Goal: Task Accomplishment & Management: Manage account settings

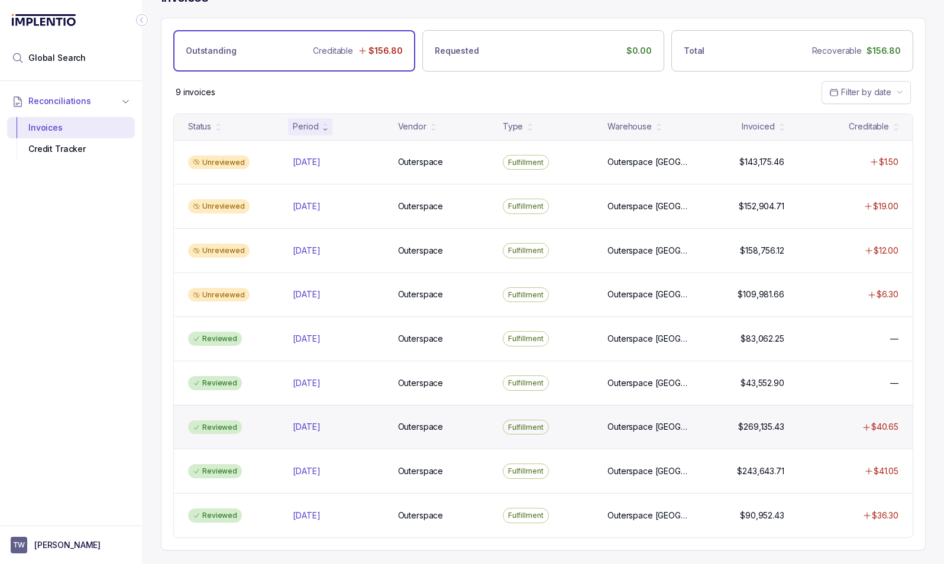
scroll to position [24, 0]
click at [376, 428] on div "[DATE] [DATE]" at bounding box center [338, 428] width 91 height 12
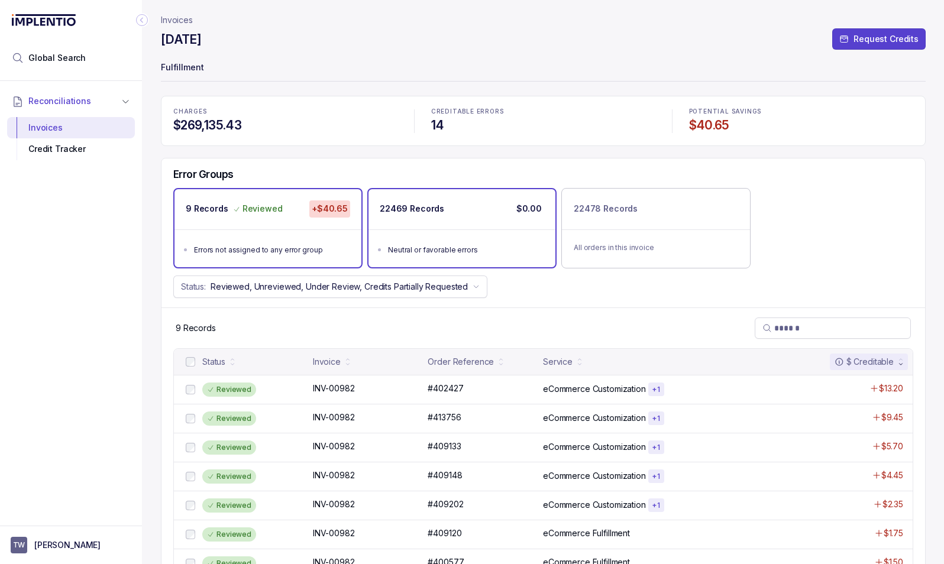
click at [455, 227] on div "22469 Records $0.00" at bounding box center [462, 209] width 187 height 40
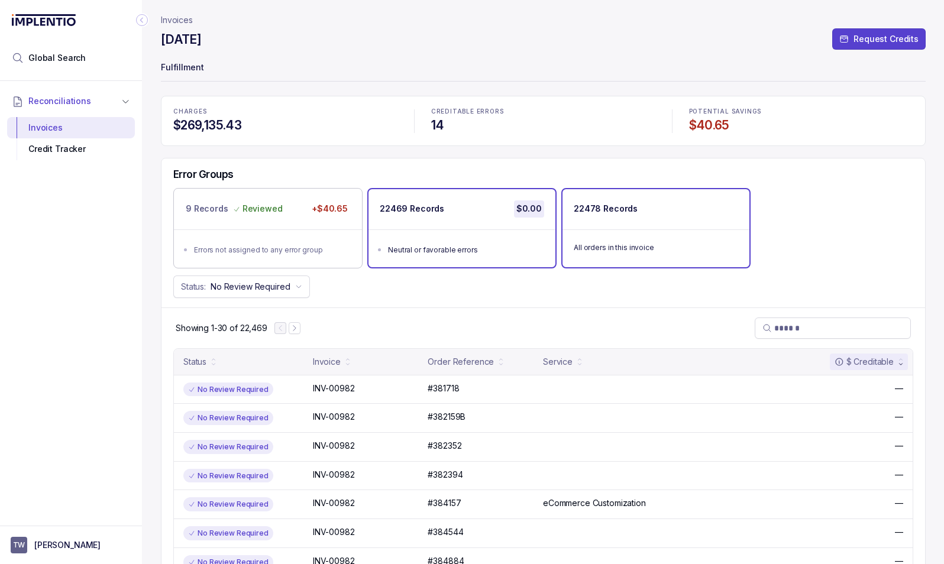
click at [655, 231] on div "All orders in this invoice" at bounding box center [656, 247] width 187 height 35
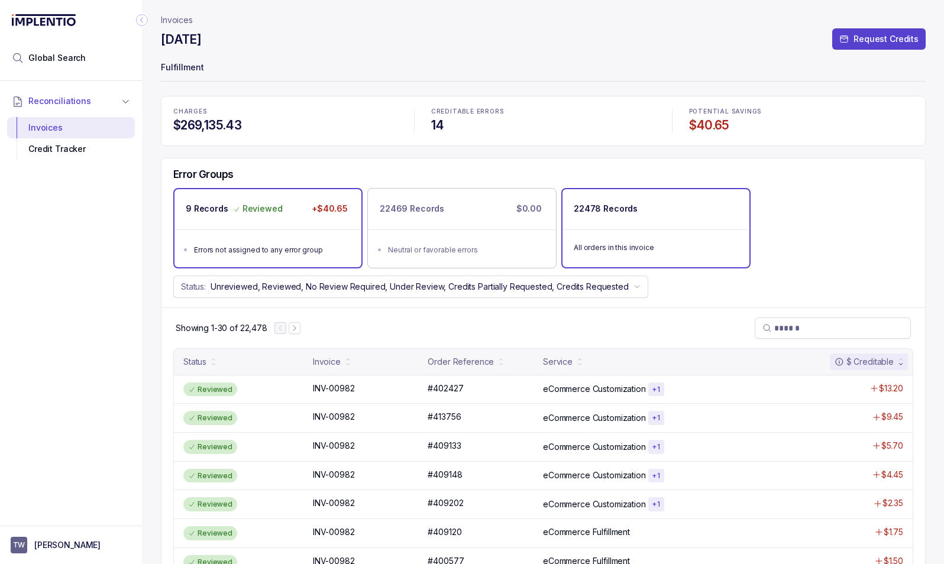
click at [285, 231] on ul "Errors not assigned to any error group" at bounding box center [268, 249] width 187 height 38
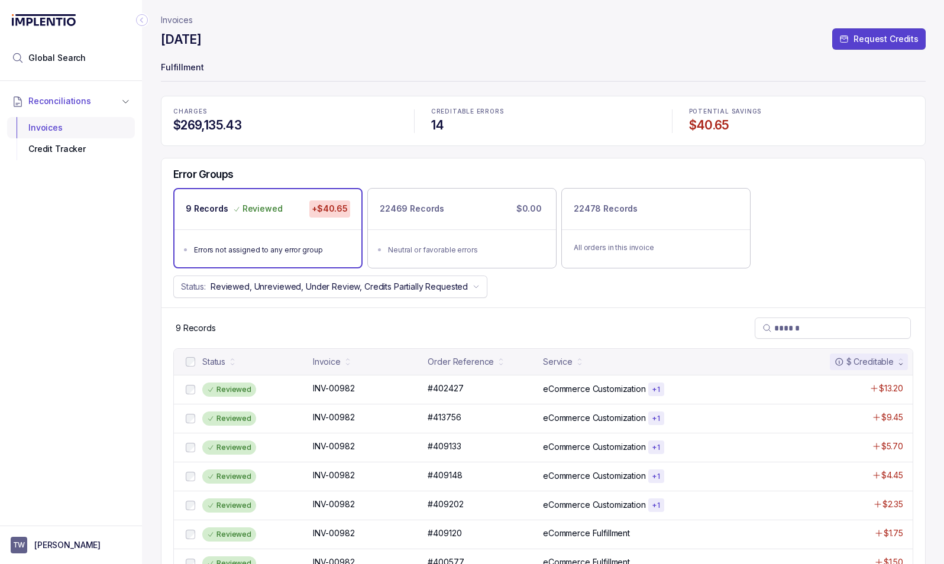
click at [47, 126] on div "Invoices" at bounding box center [71, 127] width 109 height 21
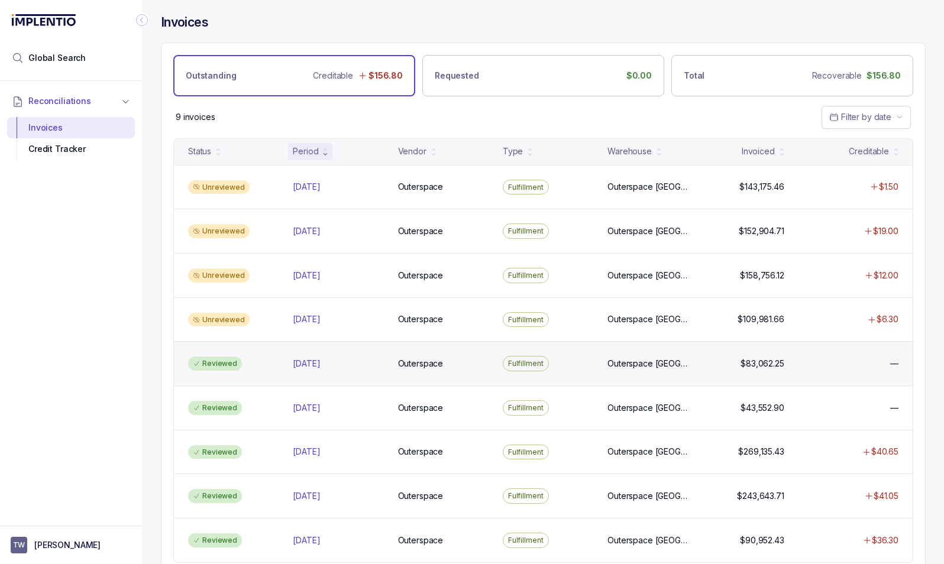
scroll to position [25, 0]
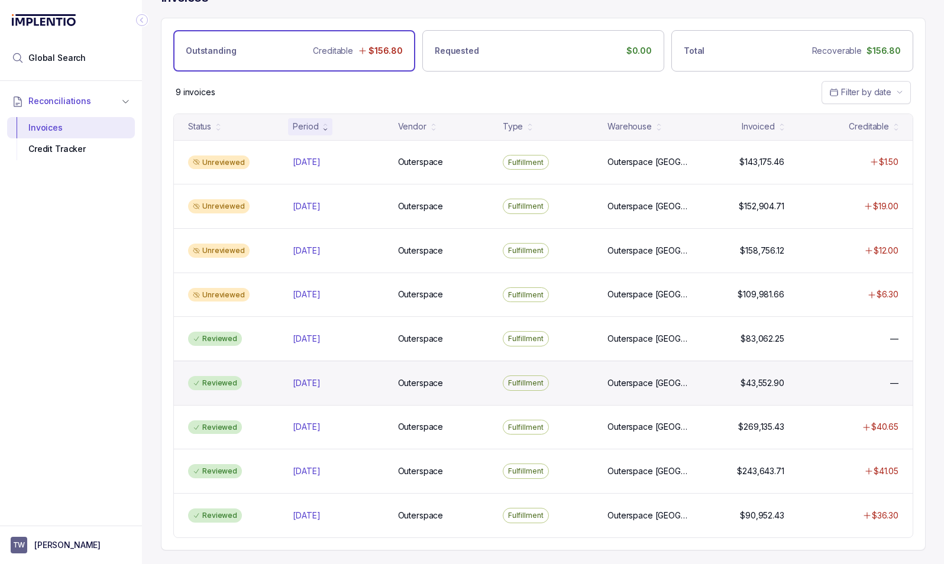
click at [379, 389] on div "Reviewed [DATE] [DATE] Outerspace Outerspace Fulfillment Outerspace [GEOGRAPHIC…" at bounding box center [543, 383] width 739 height 44
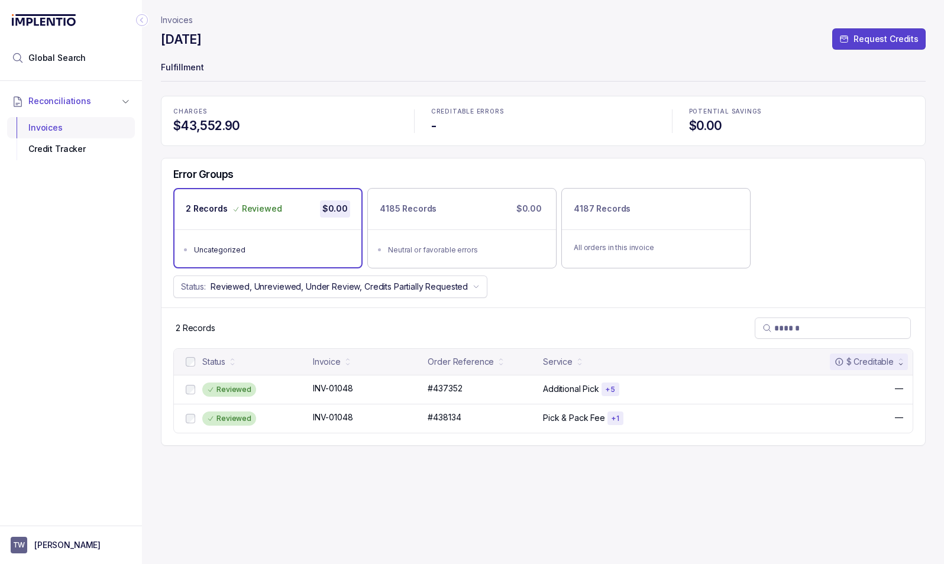
click at [48, 126] on div "Invoices" at bounding box center [71, 127] width 109 height 21
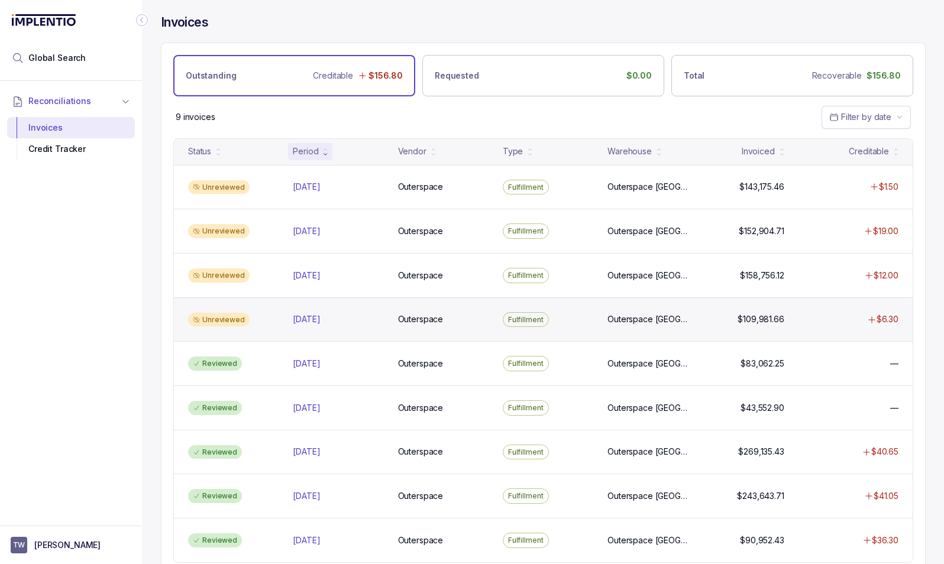
scroll to position [25, 0]
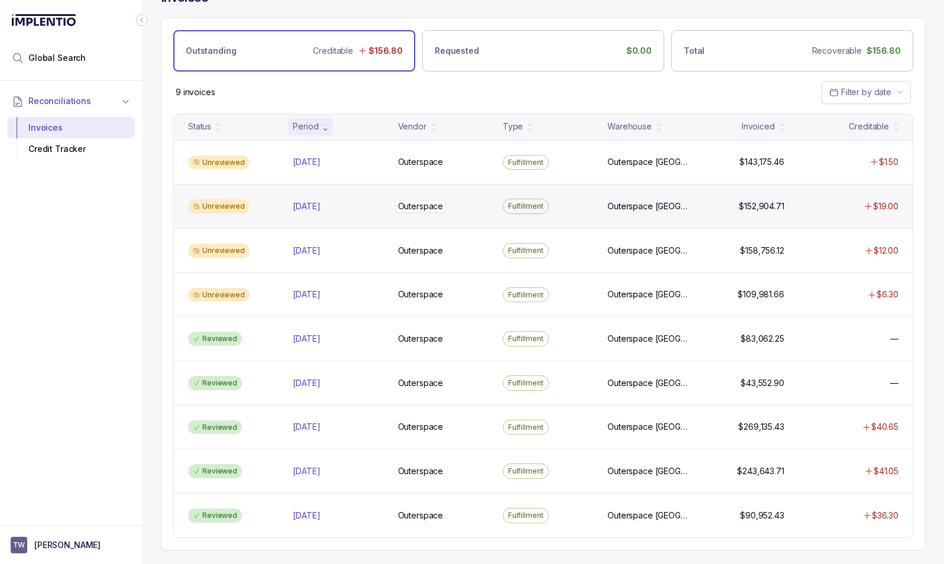
click at [486, 202] on div "Outerspace Outerspace" at bounding box center [443, 207] width 91 height 12
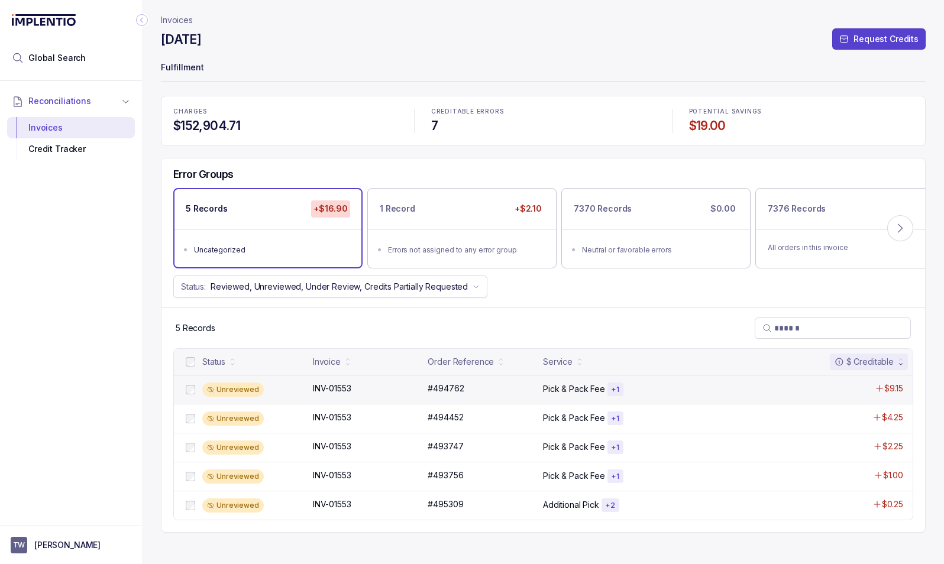
click at [294, 397] on div "Unreviewed INV-01553 INV-01553 #494762 #494762 Pick & Pack Fee + 1 $9.15" at bounding box center [543, 389] width 739 height 29
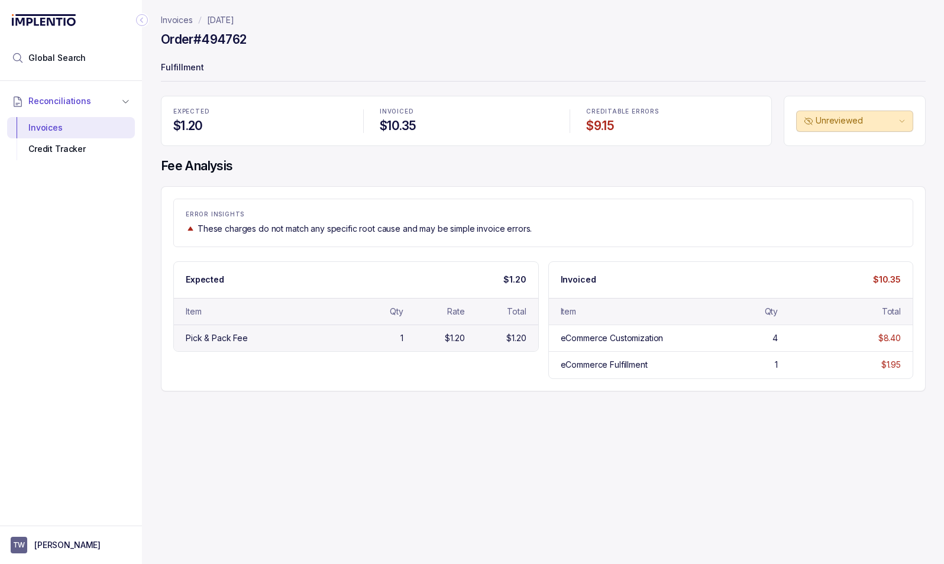
click at [258, 340] on div "Pick & Pack Fee" at bounding box center [264, 338] width 156 height 12
click at [231, 338] on div "Pick & Pack Fee" at bounding box center [217, 338] width 62 height 12
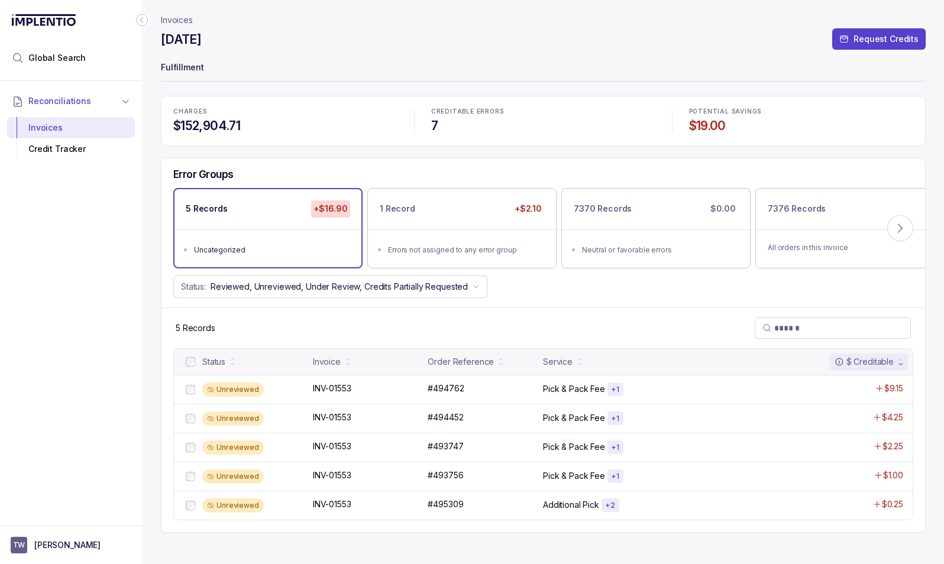
click at [175, 25] on p "Invoices" at bounding box center [177, 20] width 32 height 12
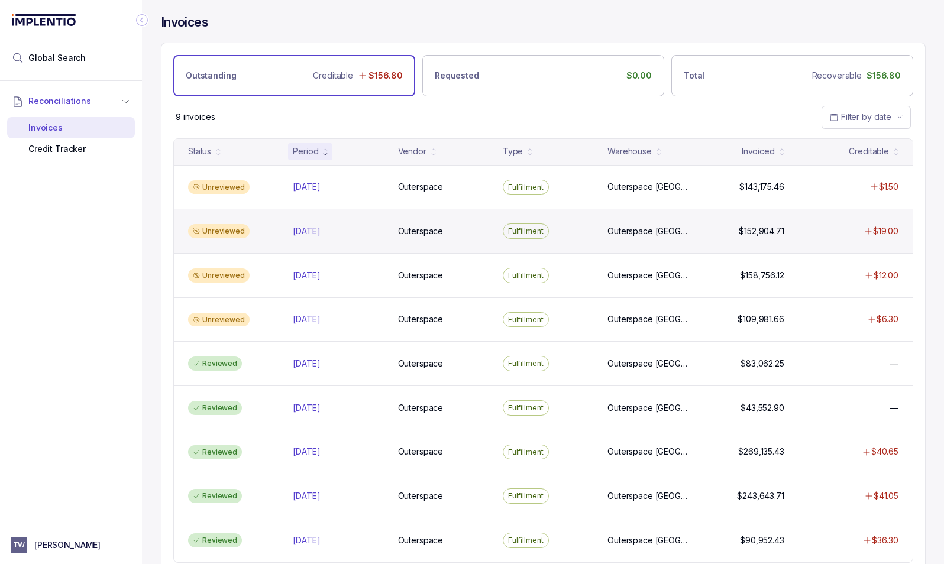
click at [268, 225] on div "Unreviewed" at bounding box center [233, 231] width 100 height 14
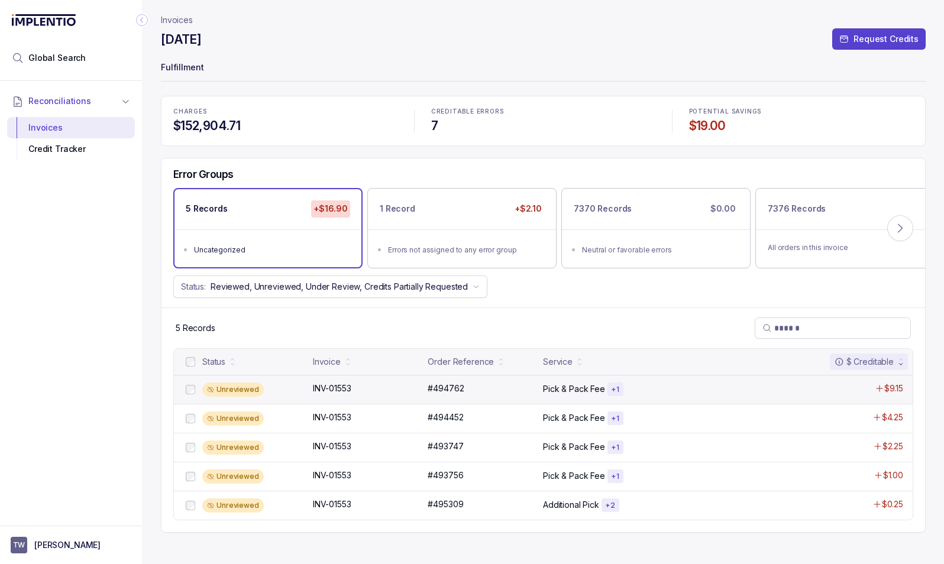
click at [296, 389] on div "Unreviewed" at bounding box center [254, 390] width 104 height 14
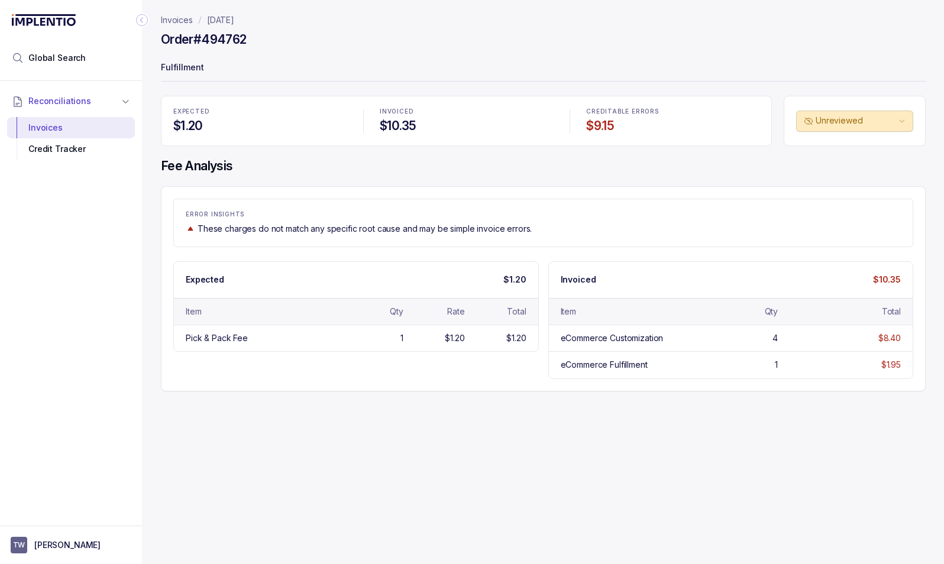
click at [180, 20] on p "Invoices" at bounding box center [177, 20] width 32 height 12
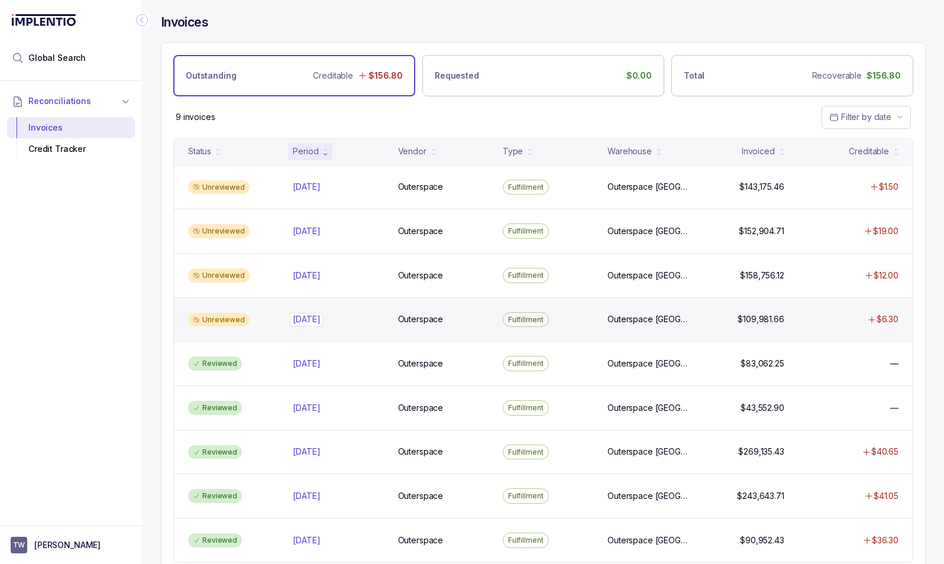
click at [370, 315] on div "[DATE] [DATE]" at bounding box center [338, 320] width 91 height 12
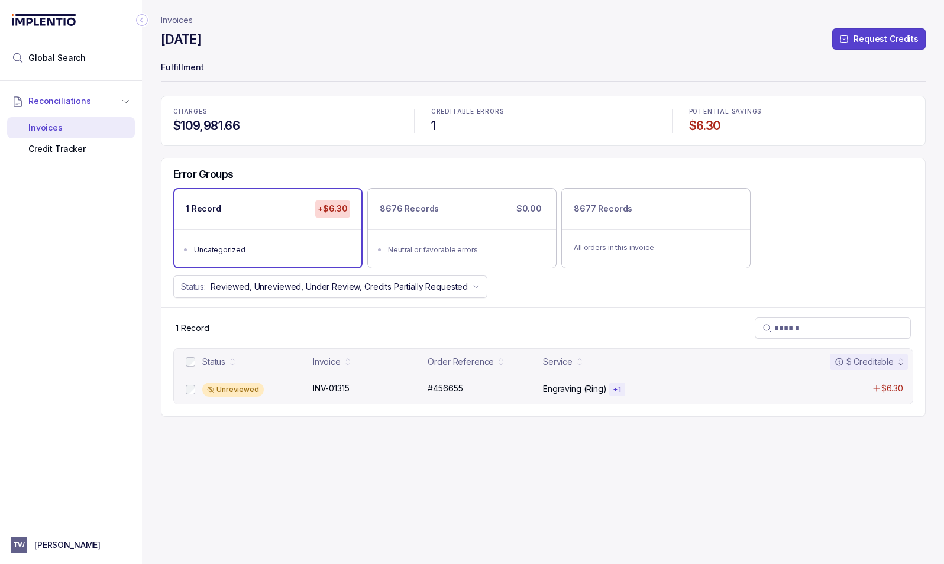
click at [296, 387] on div "Unreviewed" at bounding box center [254, 390] width 104 height 14
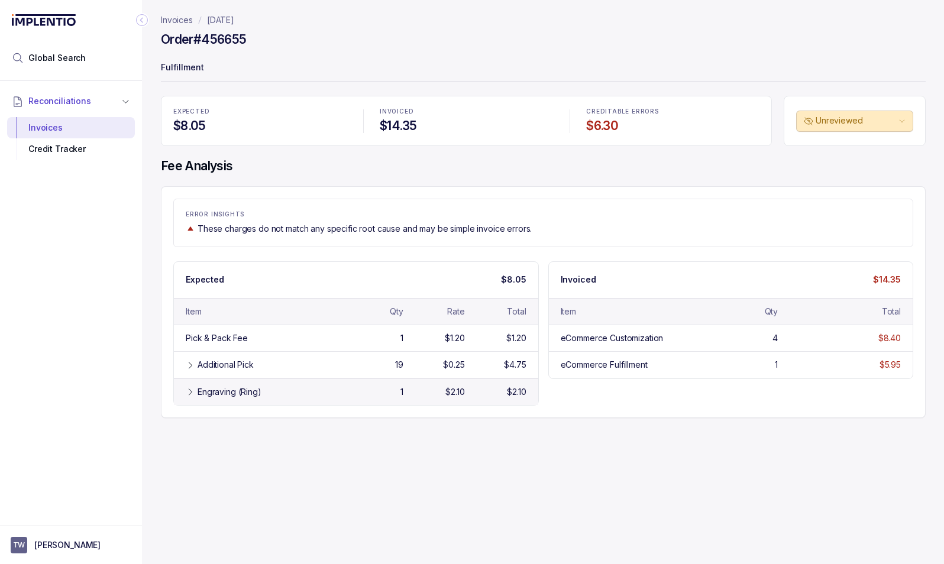
click at [189, 394] on icon at bounding box center [190, 391] width 9 height 9
click at [192, 390] on icon at bounding box center [190, 391] width 9 height 9
click at [188, 364] on icon at bounding box center [190, 365] width 9 height 9
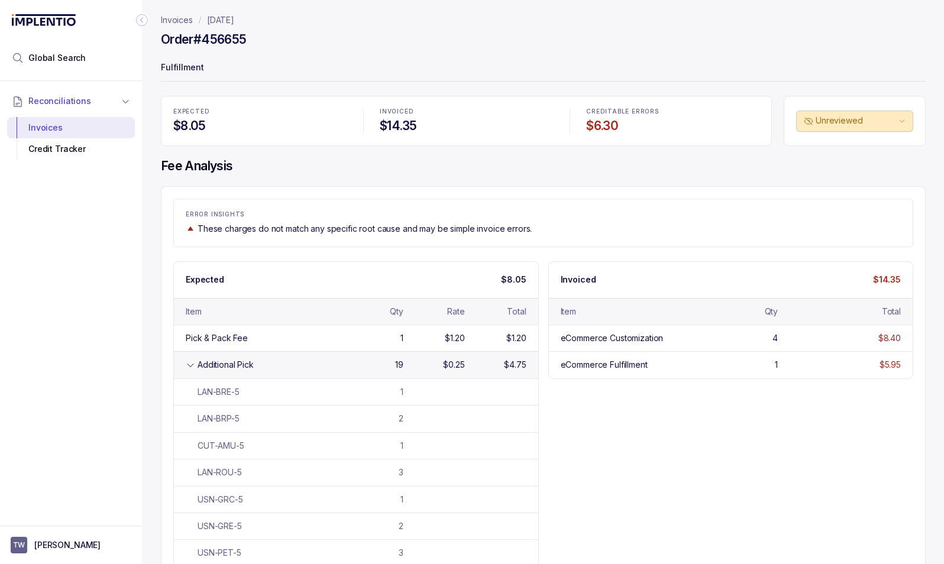
click at [189, 361] on icon at bounding box center [190, 365] width 9 height 9
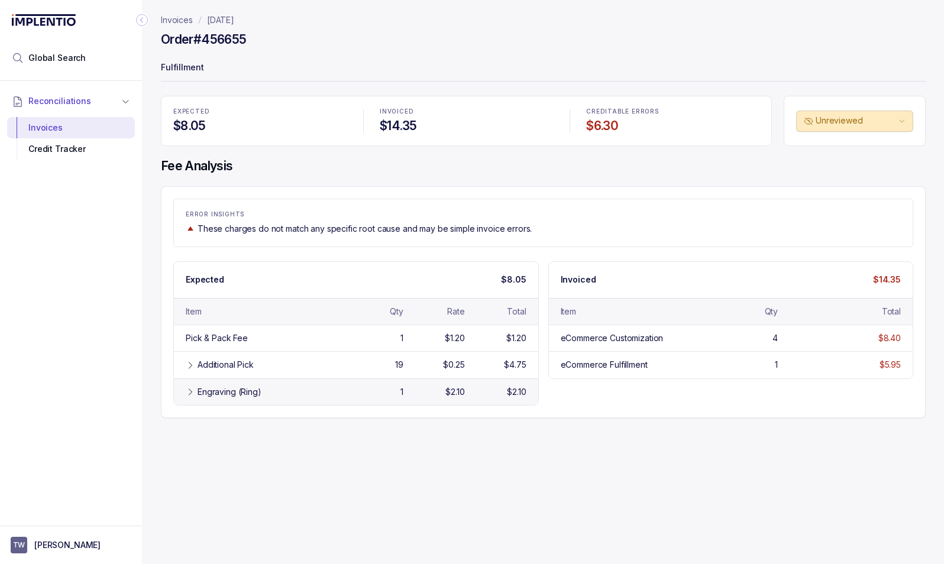
click at [188, 392] on icon at bounding box center [190, 391] width 9 height 9
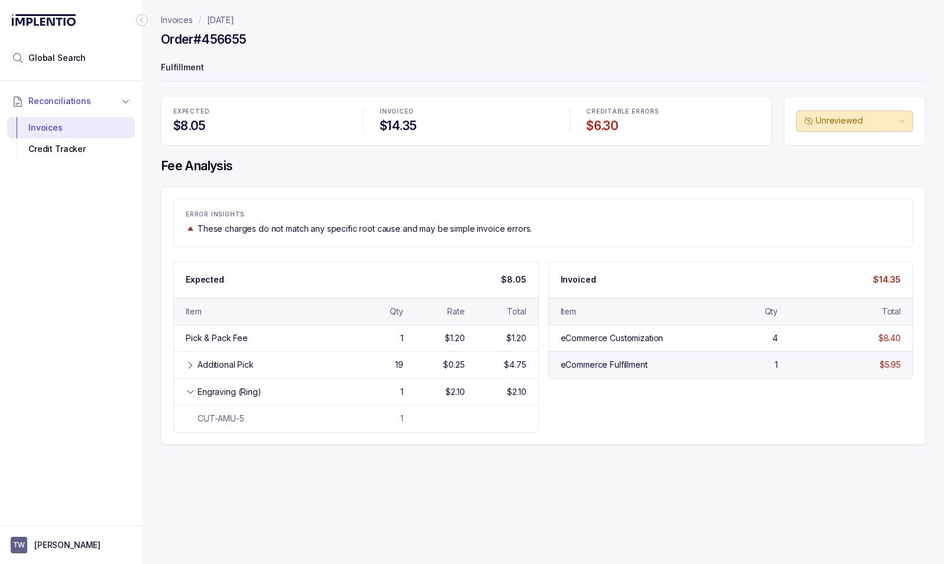
click at [598, 365] on div "eCommerce Fulfillment" at bounding box center [604, 365] width 87 height 12
